Goal: Task Accomplishment & Management: Use online tool/utility

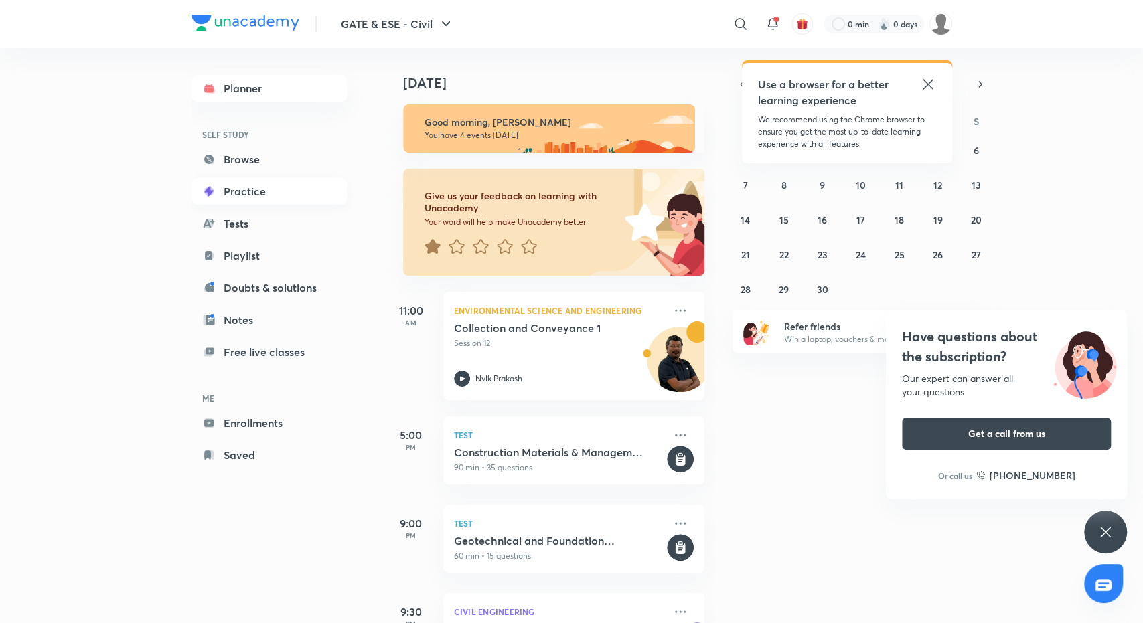
click at [254, 179] on link "Practice" at bounding box center [268, 191] width 155 height 27
